Goal: Transaction & Acquisition: Purchase product/service

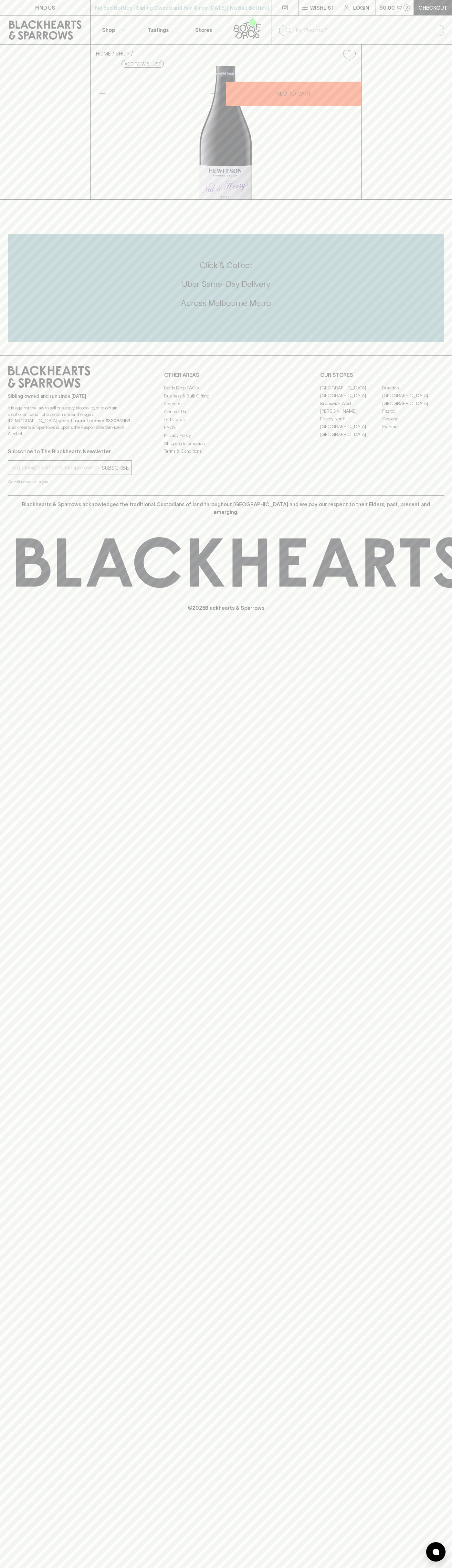
click at [313, 1] on button "Wishlist" at bounding box center [317, 7] width 38 height 15
click at [63, 1567] on html "FIND US | No Bad Bottles | Sibling Owned and Run Since [DATE] | No Bad Bottles …" at bounding box center [226, 784] width 452 height 1568
click at [18, 892] on div at bounding box center [226, 784] width 452 height 1568
